Goal: Check status

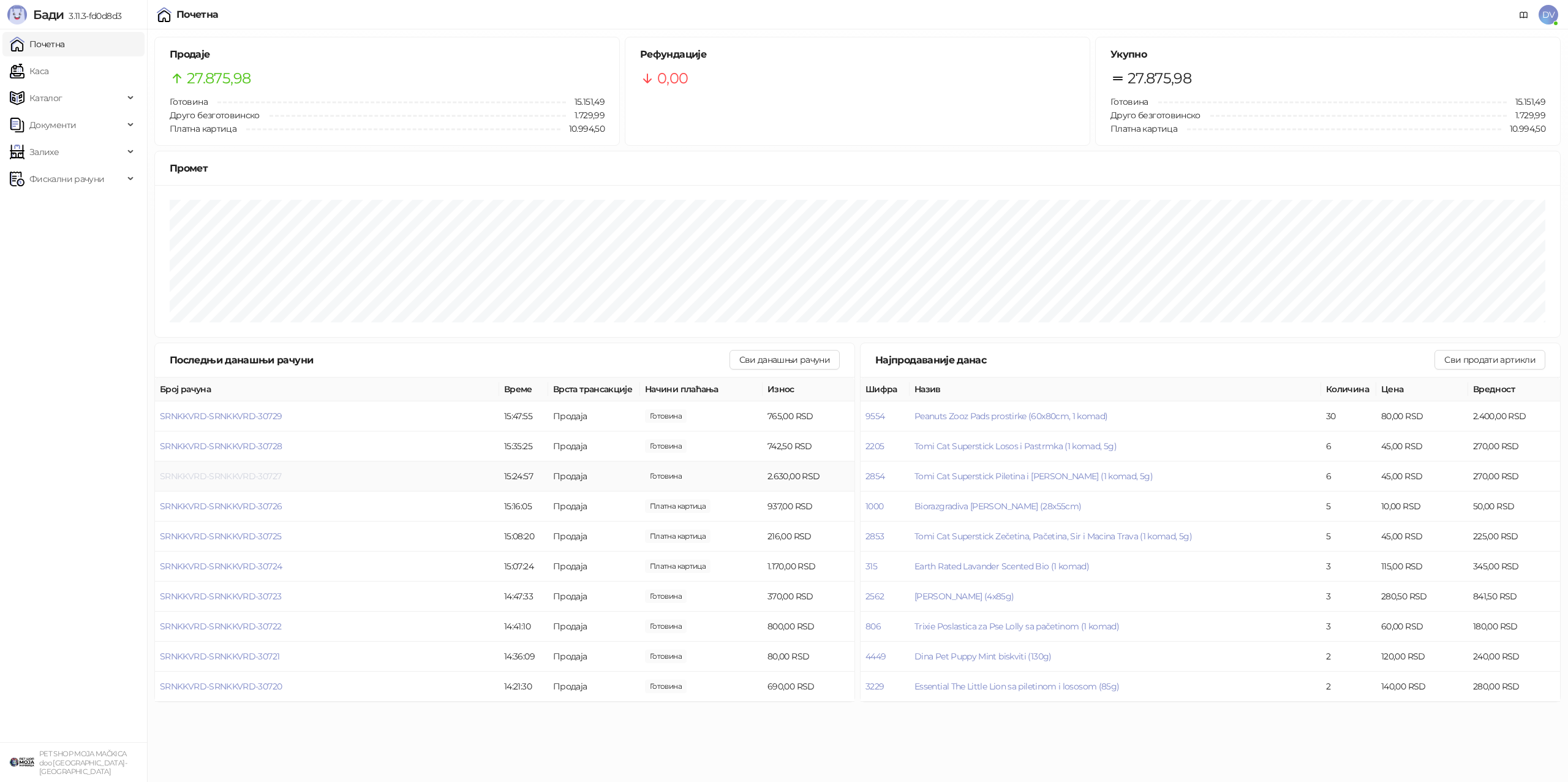
click at [278, 477] on span "SRNKKVRD-SRNKKVRD-30727" at bounding box center [220, 476] width 121 height 11
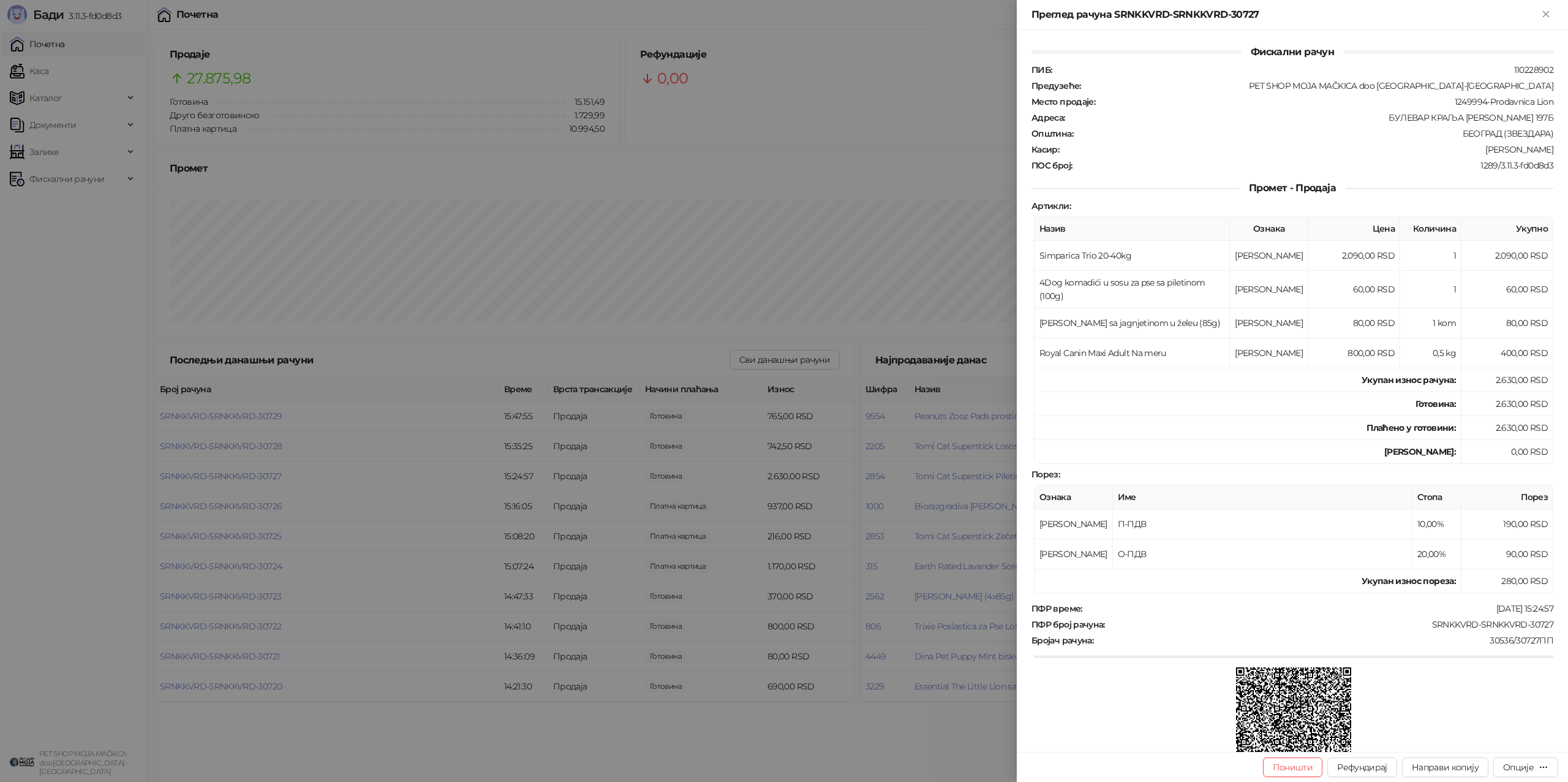
click at [286, 491] on div at bounding box center [784, 391] width 1568 height 782
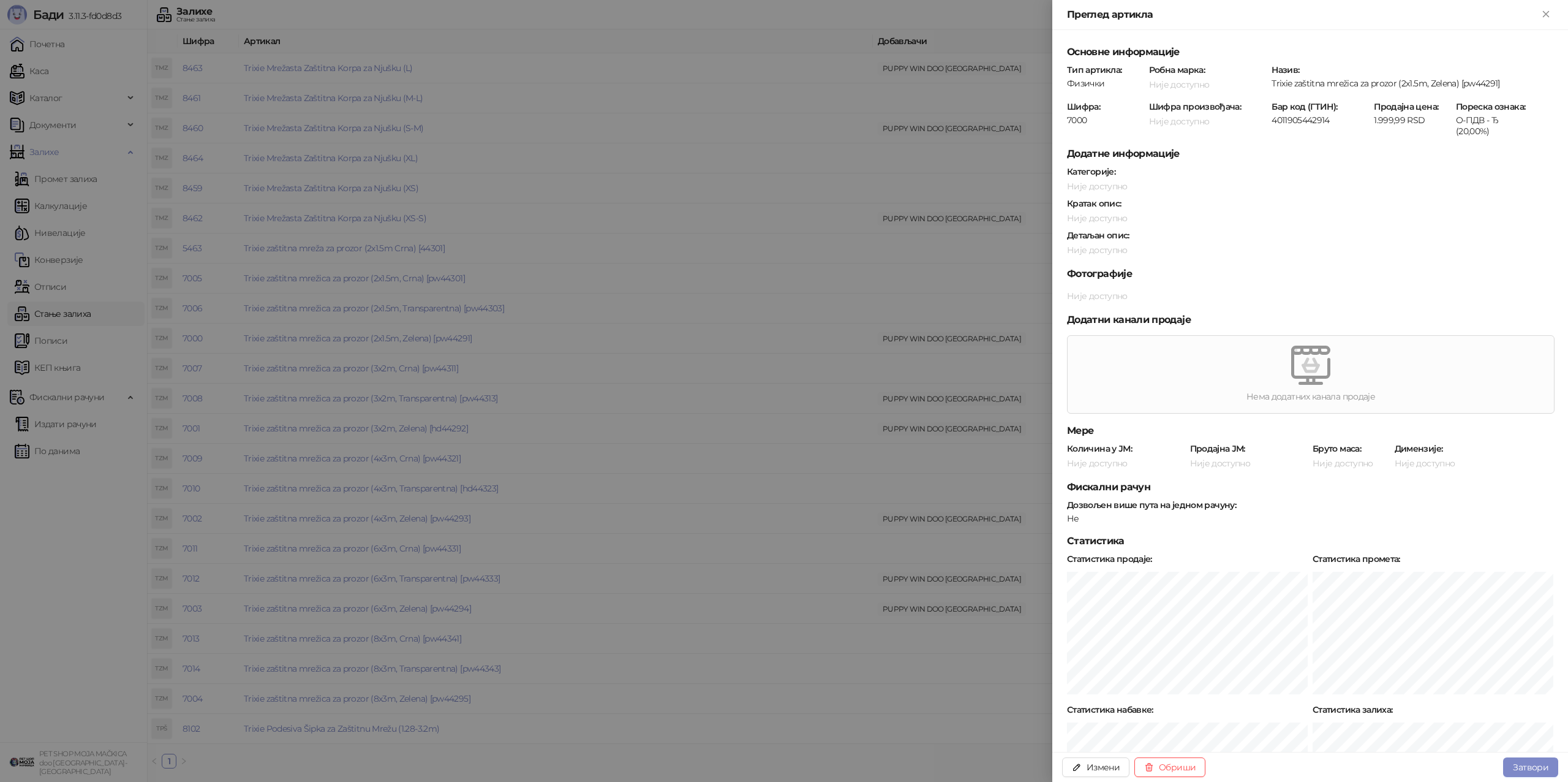
click at [523, 147] on div at bounding box center [784, 391] width 1568 height 782
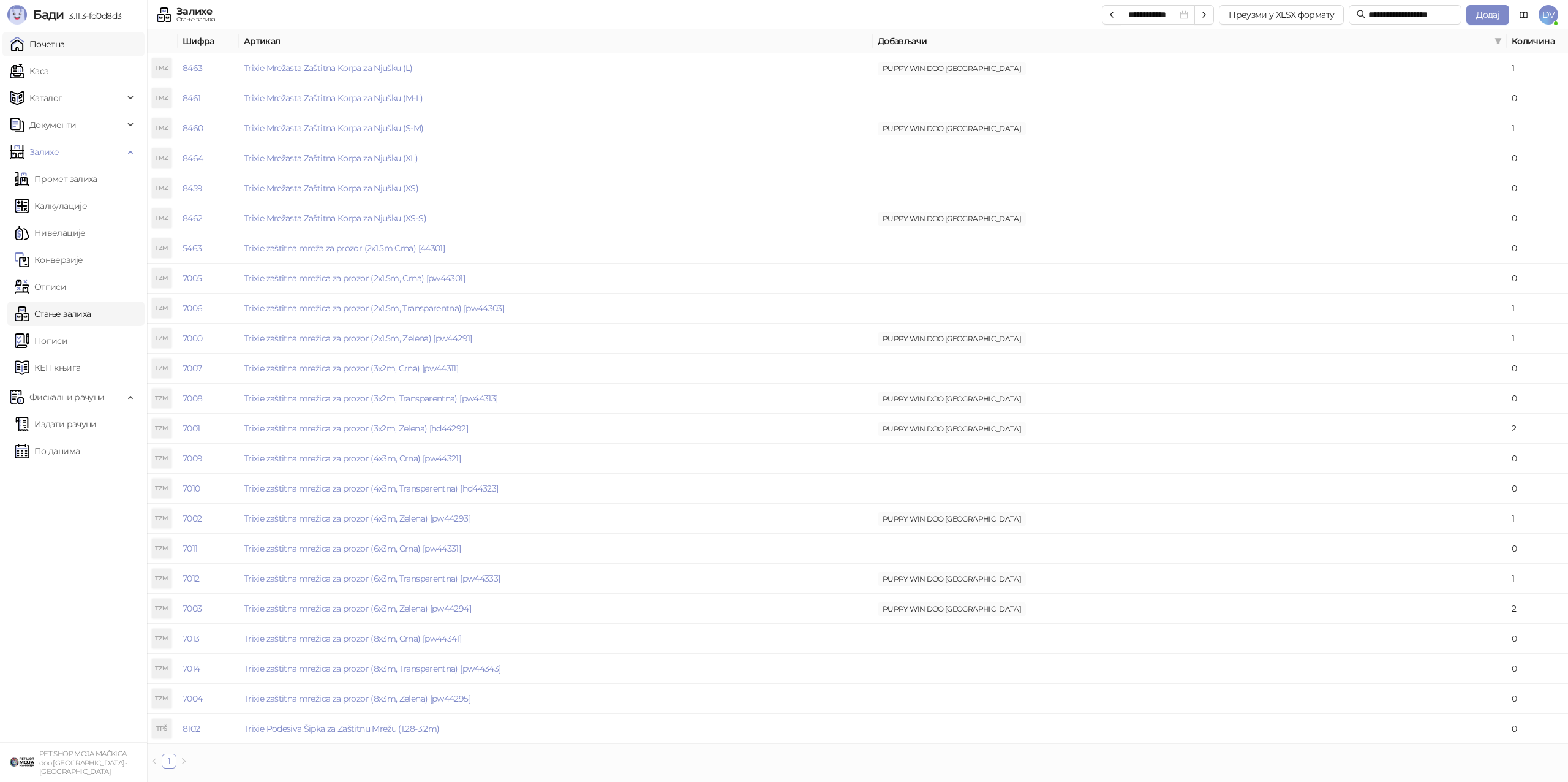
click at [65, 49] on link "Почетна" at bounding box center [37, 44] width 55 height 24
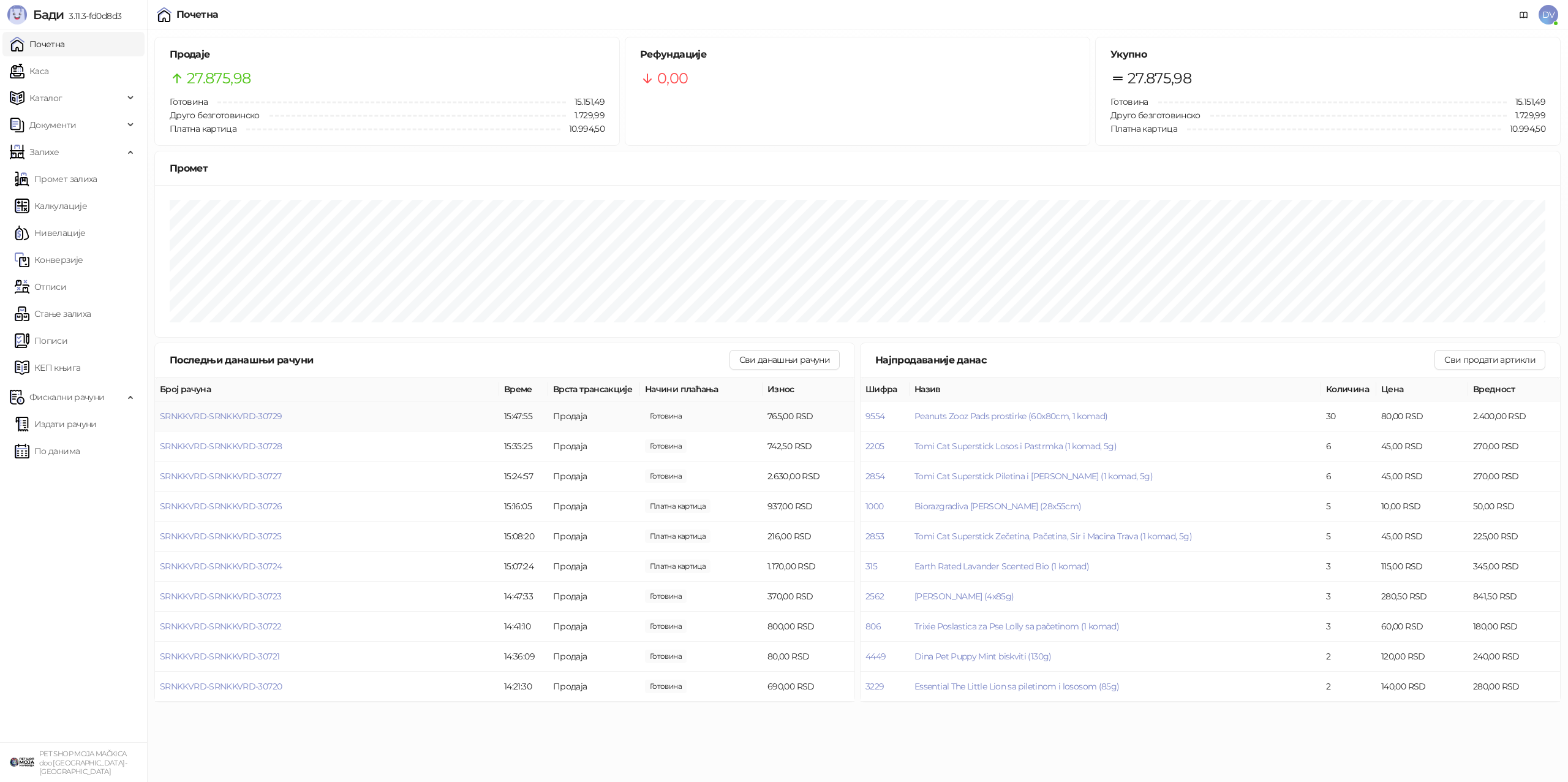
click at [258, 410] on td "SRNKKVRD-SRNKKVRD-30729" at bounding box center [327, 416] width 344 height 30
click at [257, 416] on span "SRNKKVRD-SRNKKVRD-30729" at bounding box center [221, 416] width 122 height 11
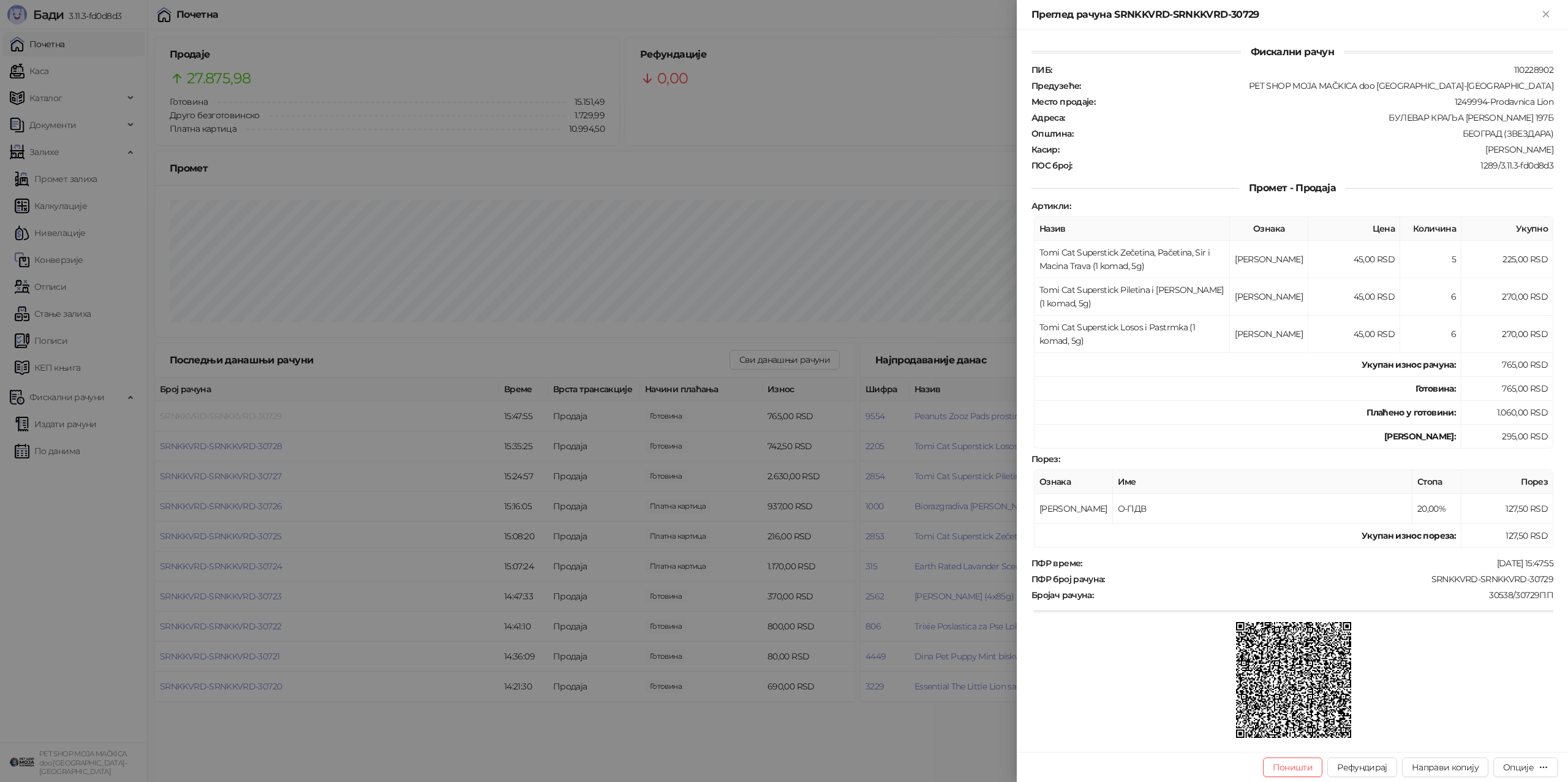
click at [257, 416] on div at bounding box center [784, 391] width 1568 height 782
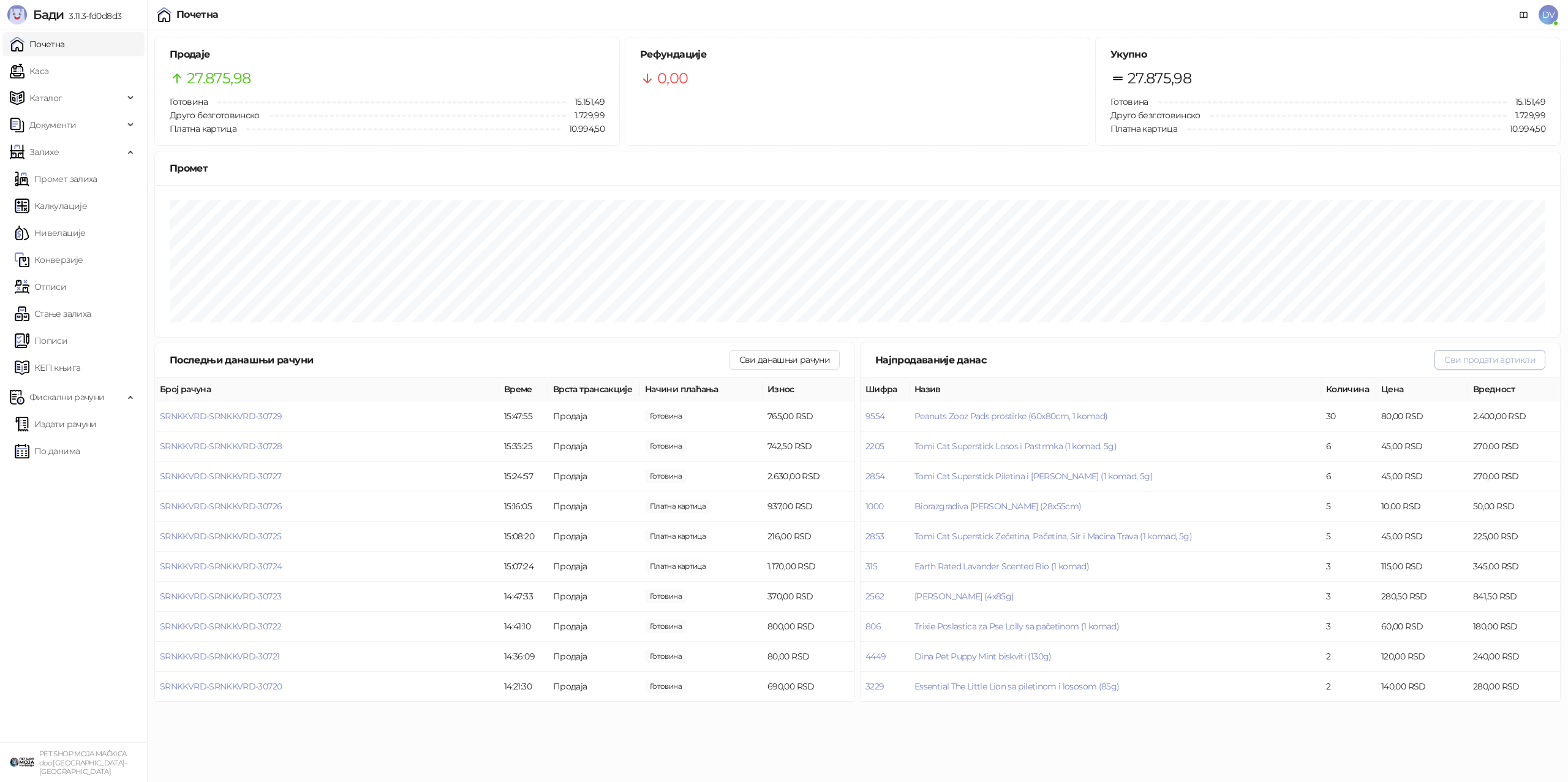
click at [1462, 354] on button "Сви продати артикли" at bounding box center [1490, 360] width 111 height 20
